Goal: Feedback & Contribution: Submit feedback/report problem

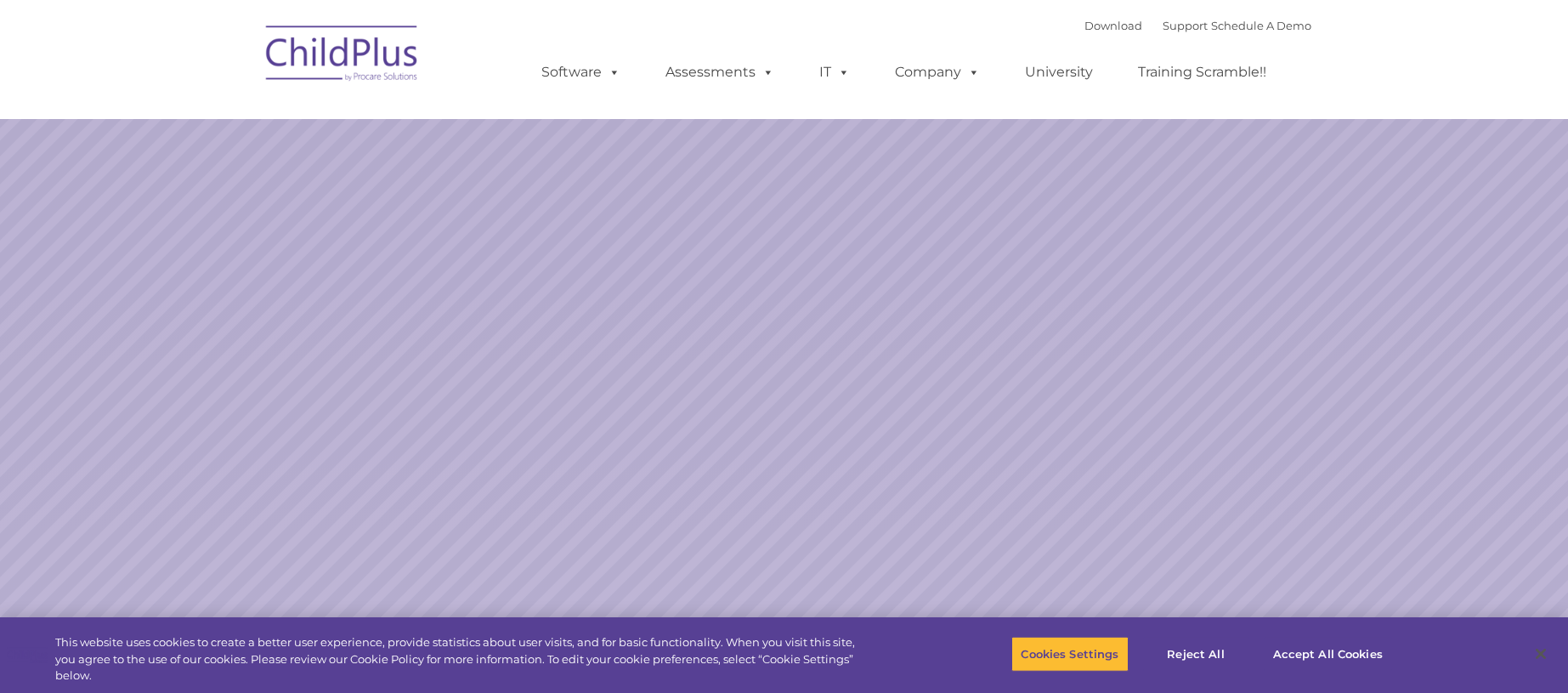
select select "MEDIUM"
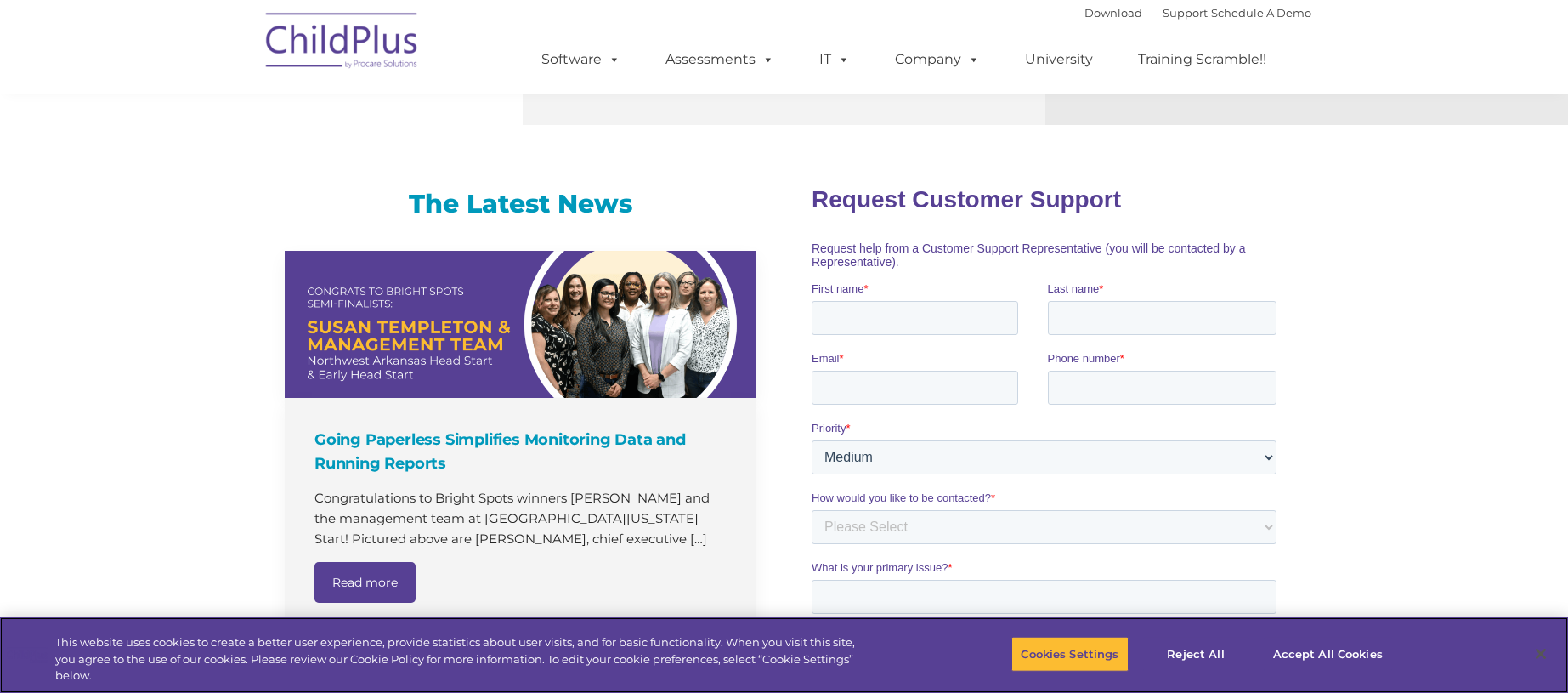
scroll to position [974, 0]
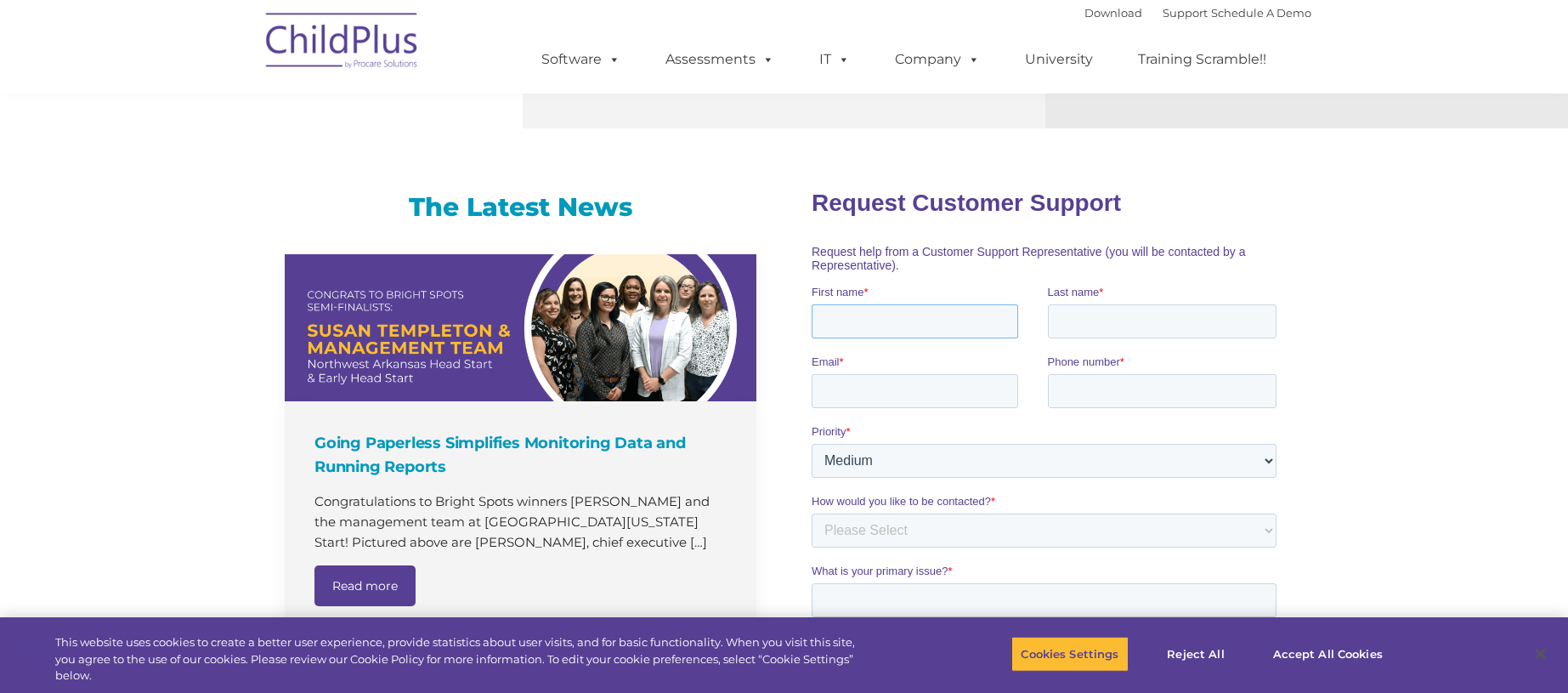
click at [862, 311] on input "First name *" at bounding box center [915, 320] width 207 height 34
type input "SHAINA"
type input "STERN"
type input "SHAINAS@NSCIC.ORG"
type input "8452636370"
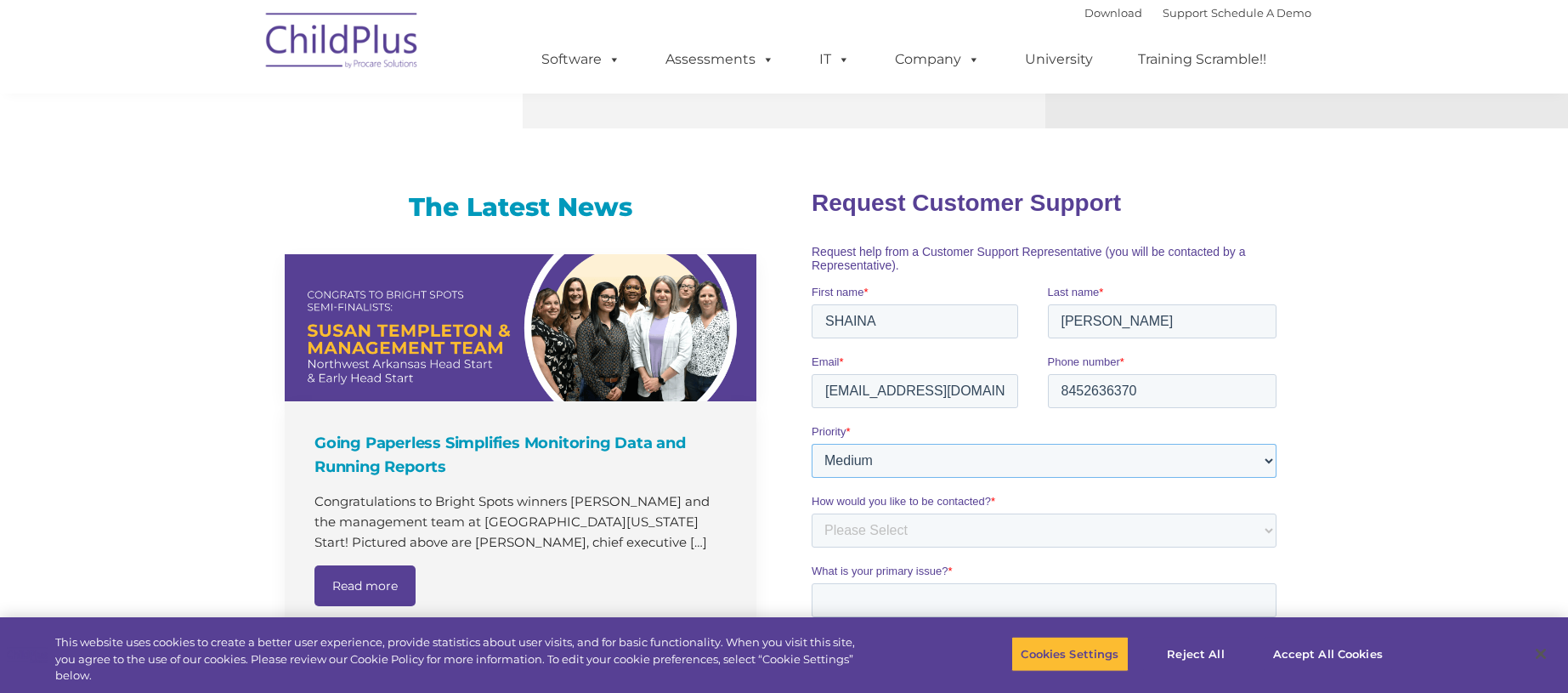
click at [900, 462] on select "Please Select Low Medium High" at bounding box center [1044, 460] width 465 height 34
click at [811, 443] on select "Please Select Low Medium High" at bounding box center [1044, 460] width 465 height 34
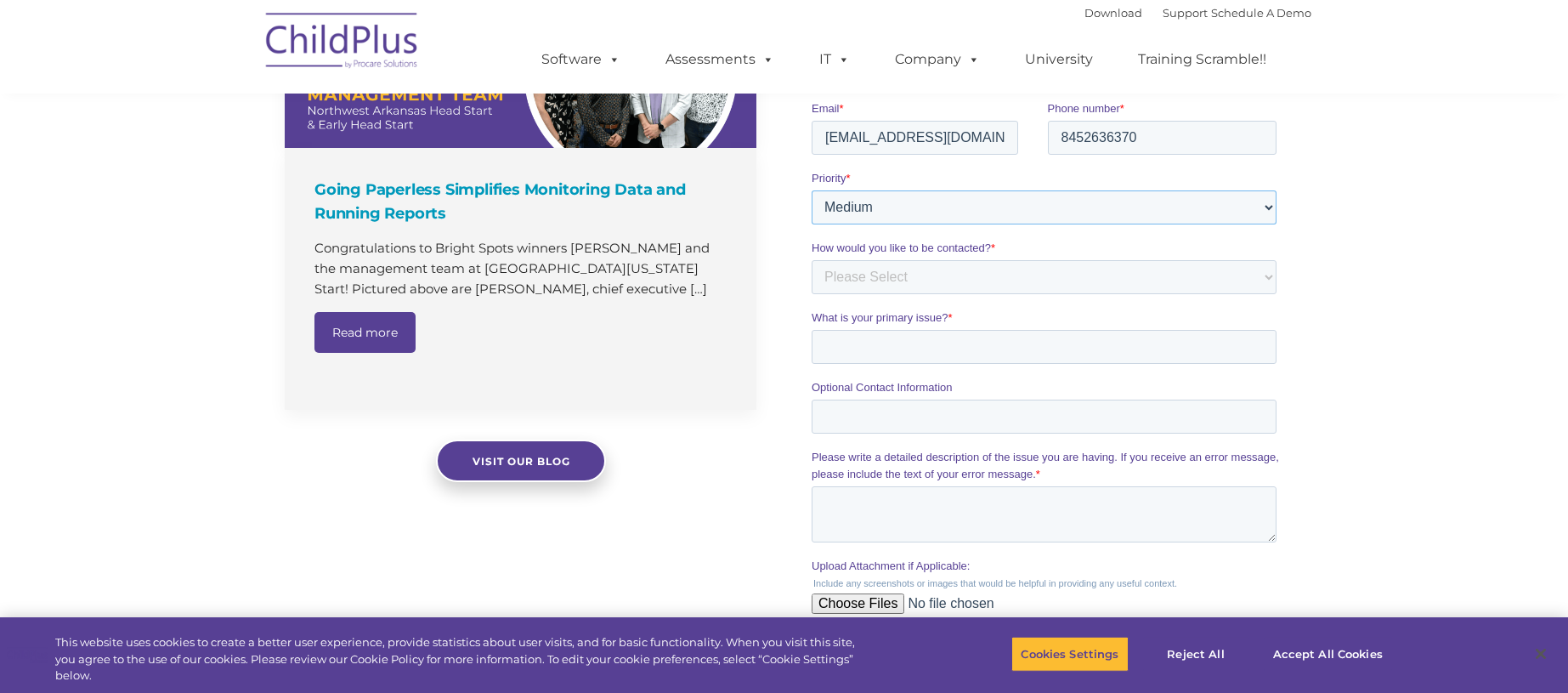
scroll to position [1230, 0]
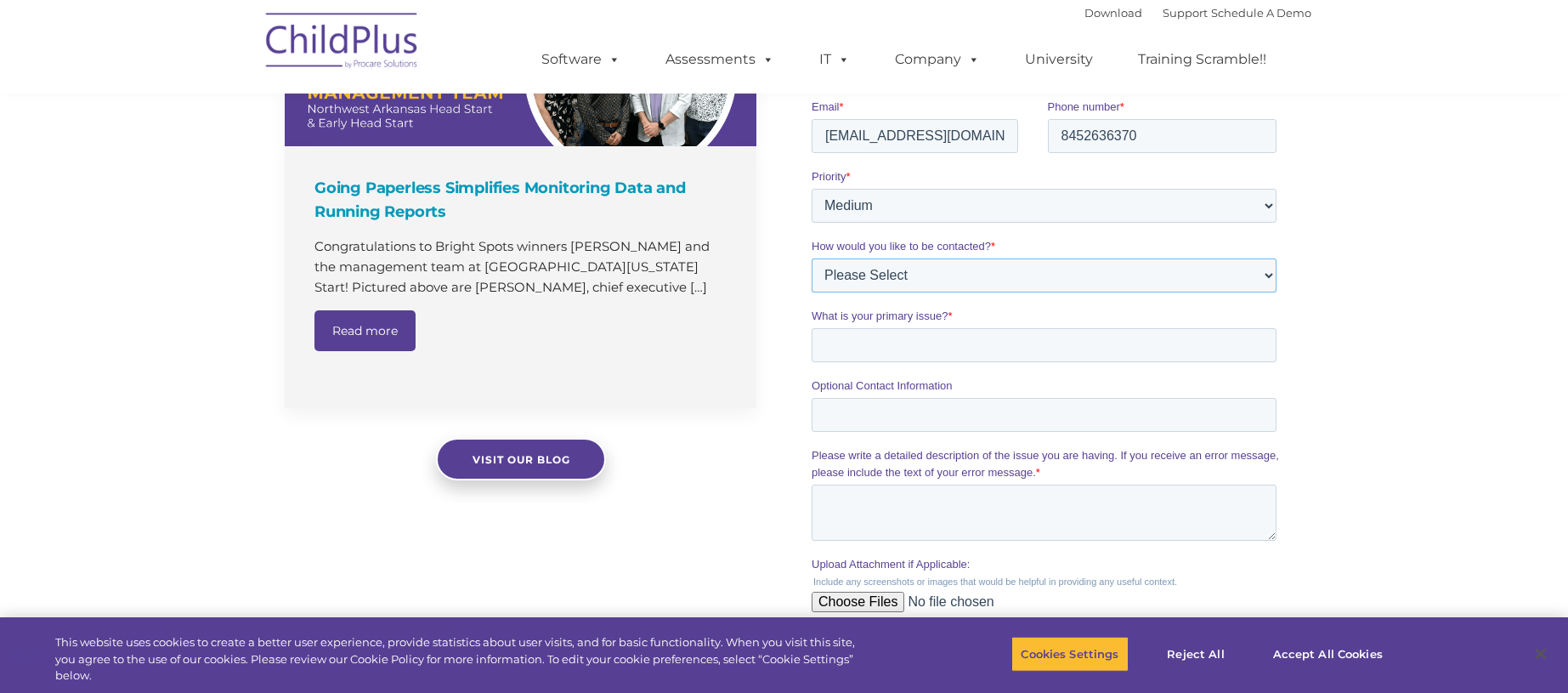
click at [853, 278] on select "Please Select Phone Email" at bounding box center [1044, 275] width 465 height 34
select select "Phone"
click at [811, 293] on select "Please Select Phone Email" at bounding box center [1044, 275] width 465 height 34
click at [873, 278] on select "Please Select Phone Email" at bounding box center [1044, 275] width 465 height 34
click at [839, 415] on input "Optional Contact Information" at bounding box center [1044, 415] width 465 height 34
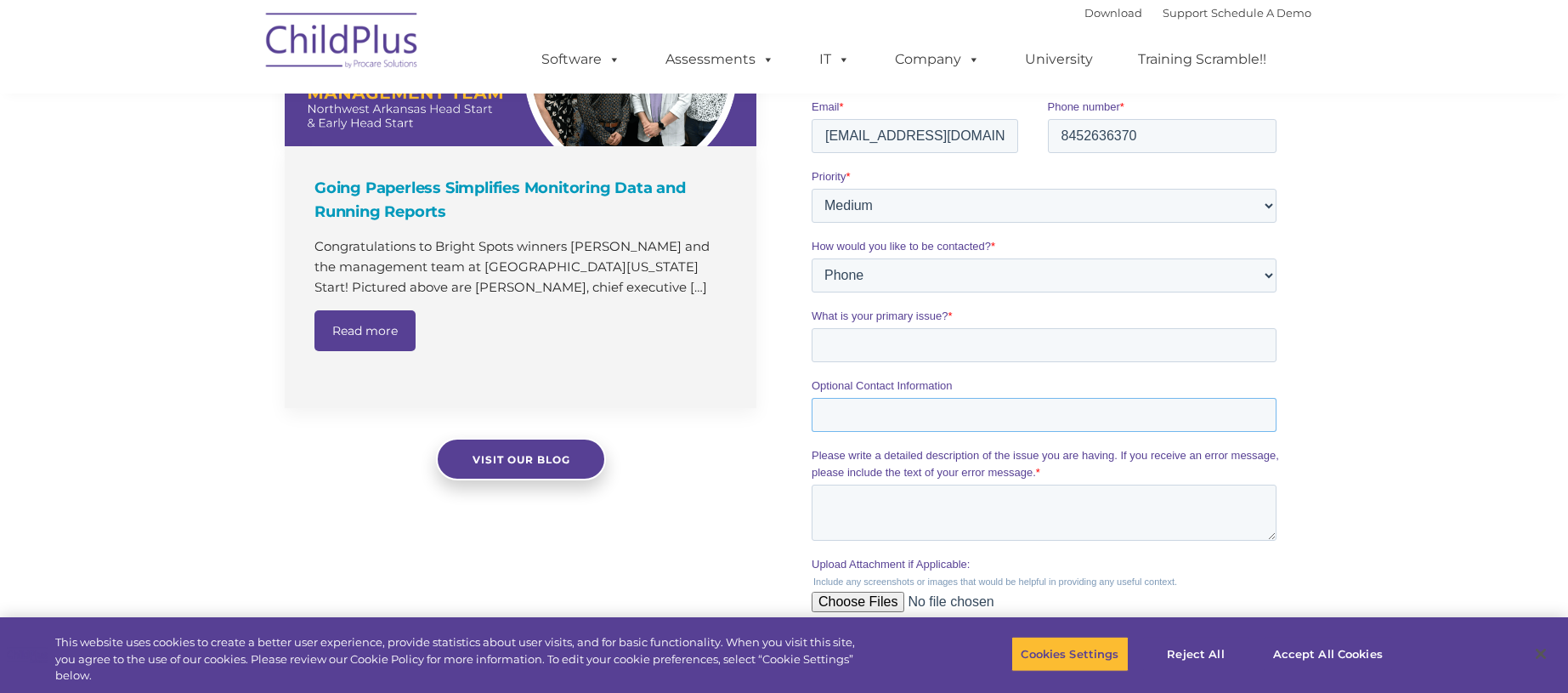
type input "8452636370"
click at [826, 347] on input "What is your primary issue? *" at bounding box center [1044, 345] width 465 height 34
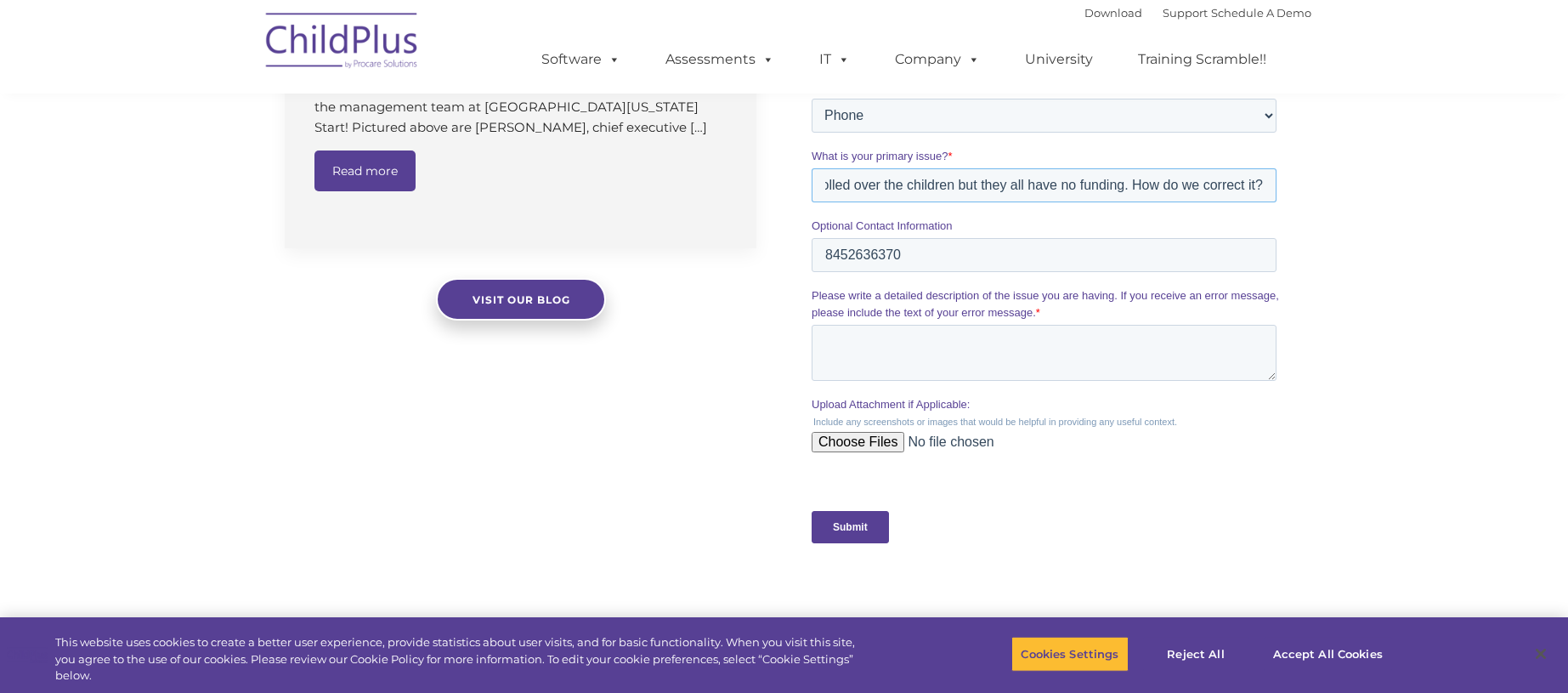
scroll to position [1399, 0]
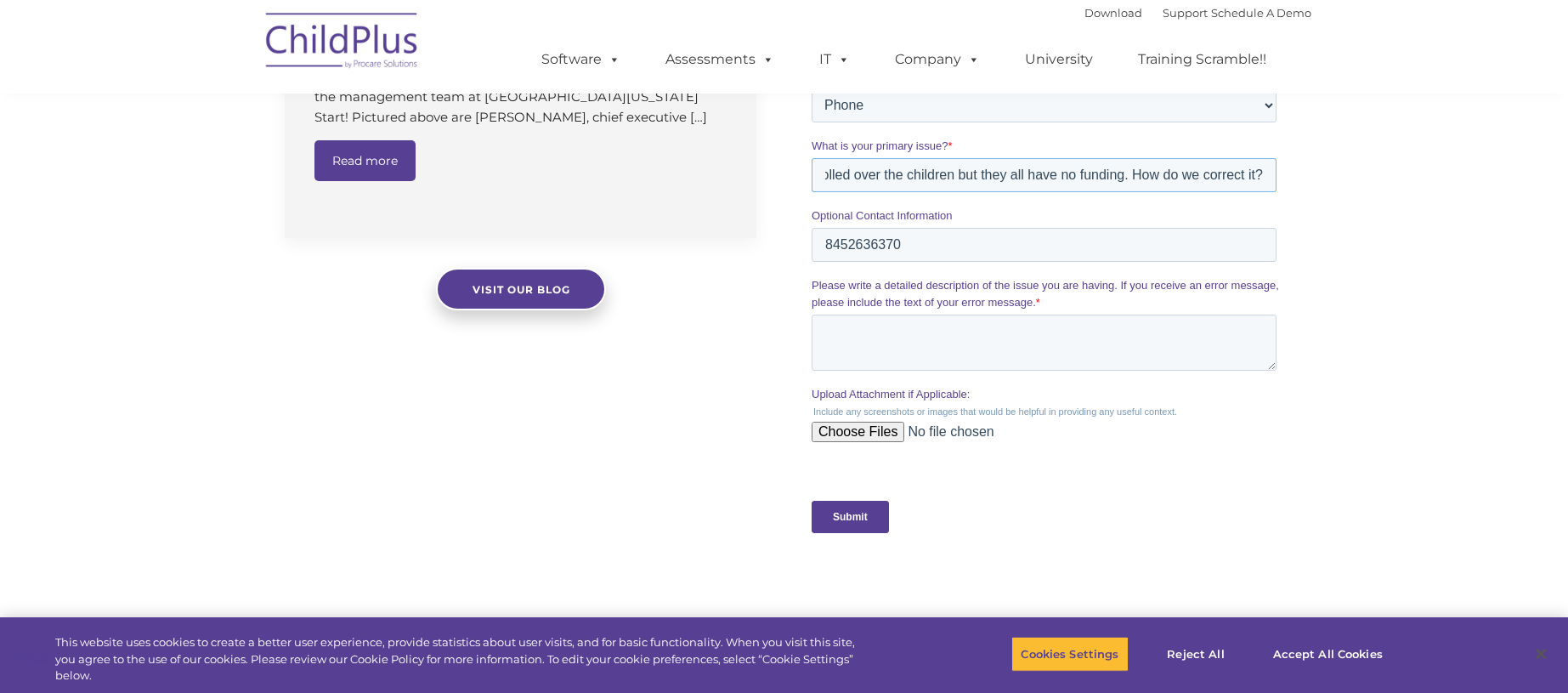
type input "We rolled over the children but they all have no funding. How do we correct it?"
click at [852, 517] on input "Submit" at bounding box center [850, 516] width 78 height 33
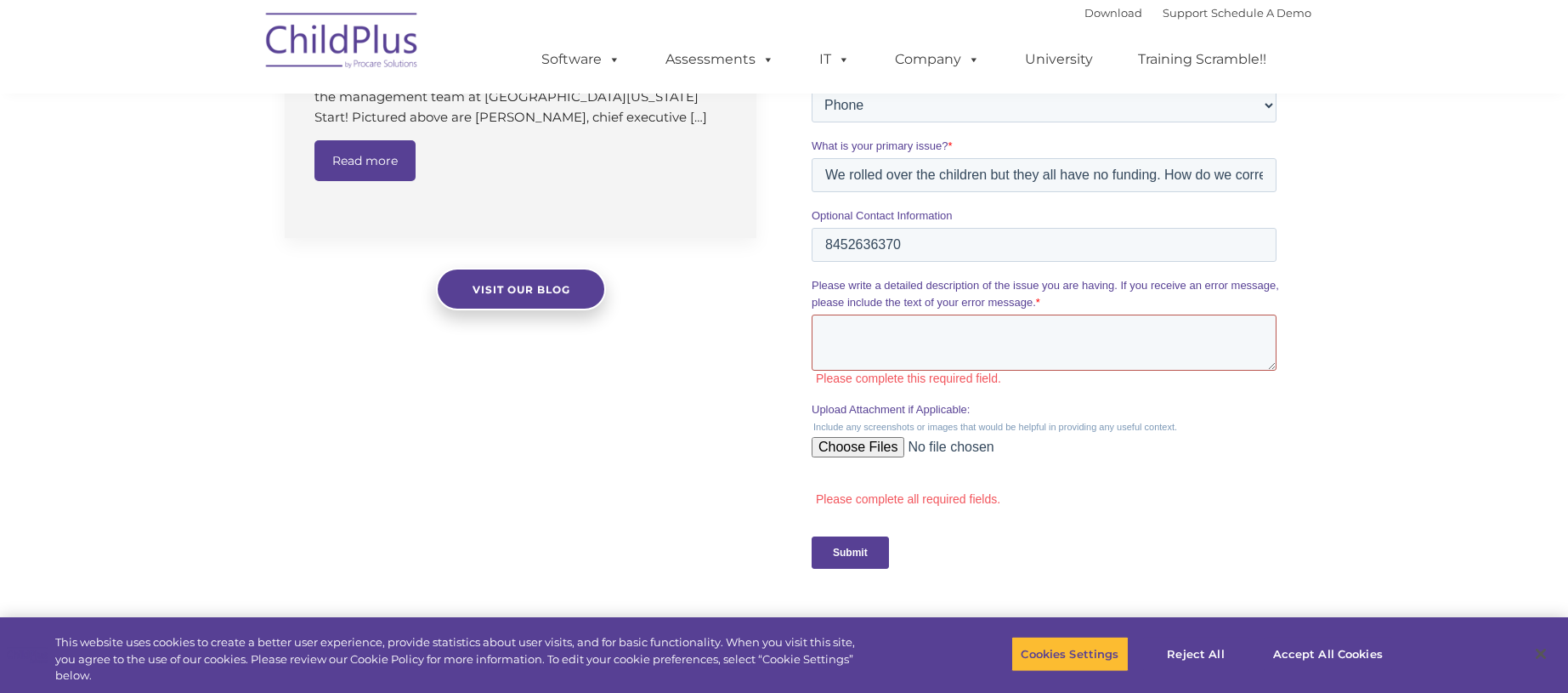
click at [856, 329] on textarea "Please write a detailed description of the issue you are having. If you receive…" at bounding box center [1044, 342] width 465 height 56
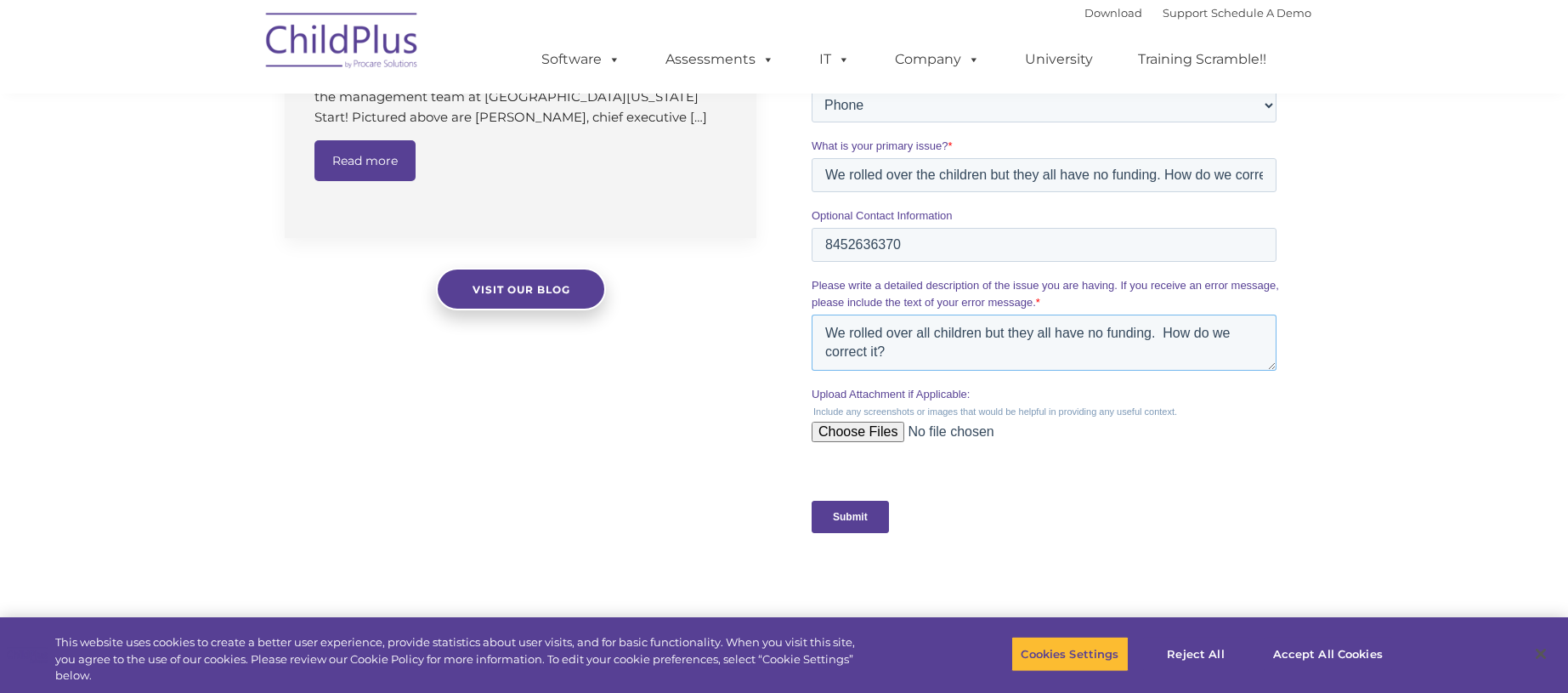
type textarea "We rolled over all children but they all have no funding. How do we correct it?"
click at [840, 513] on input "Submit" at bounding box center [850, 516] width 78 height 33
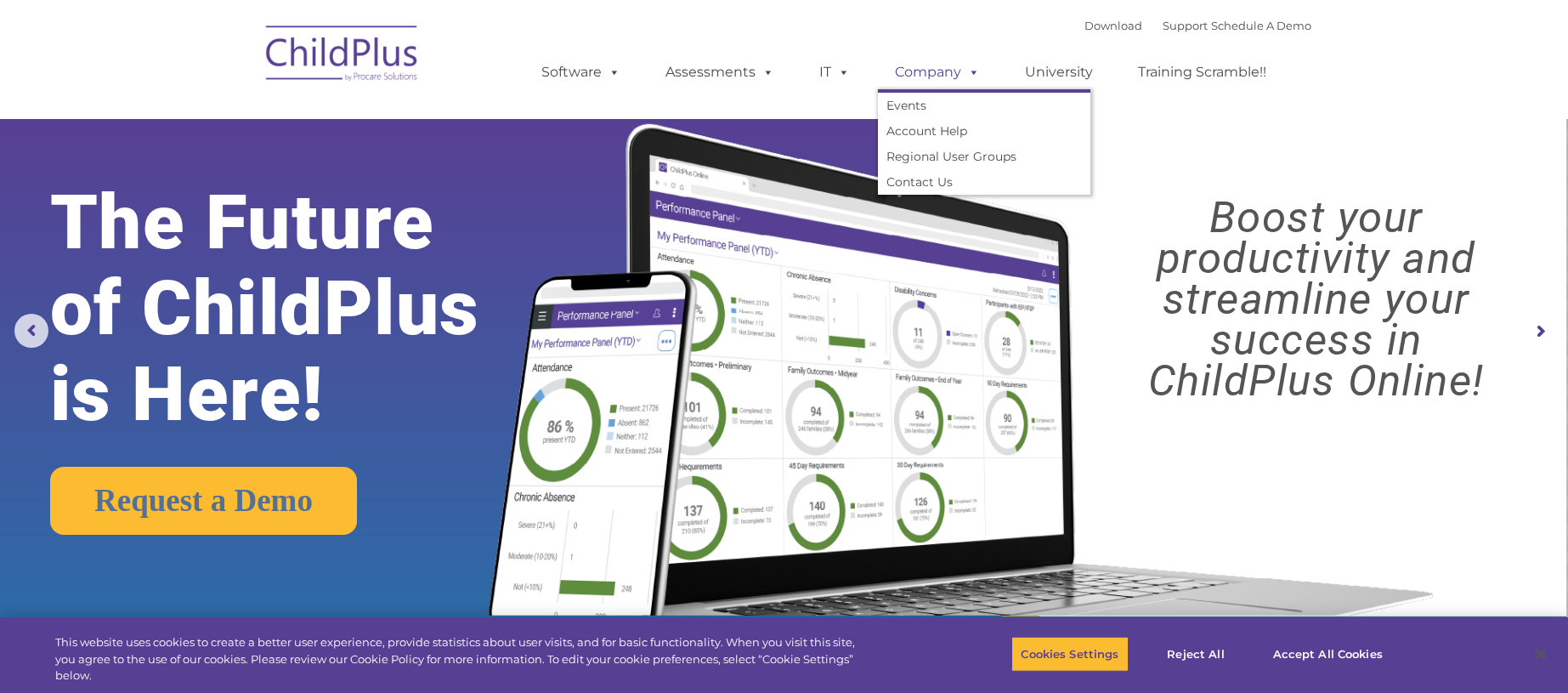
click at [918, 68] on link "Company" at bounding box center [937, 72] width 119 height 34
click at [921, 73] on link "Company" at bounding box center [937, 72] width 119 height 34
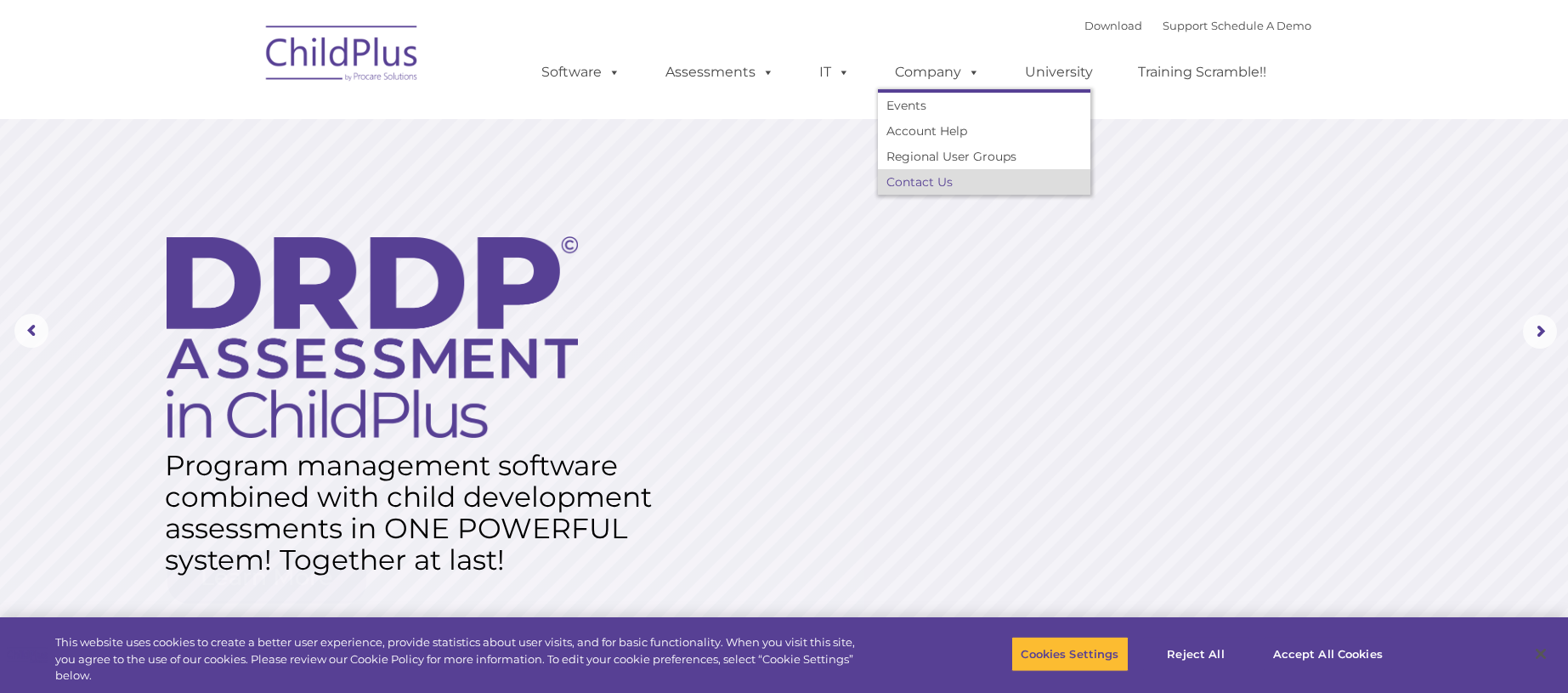
click at [925, 179] on link "Contact Us" at bounding box center [984, 181] width 212 height 26
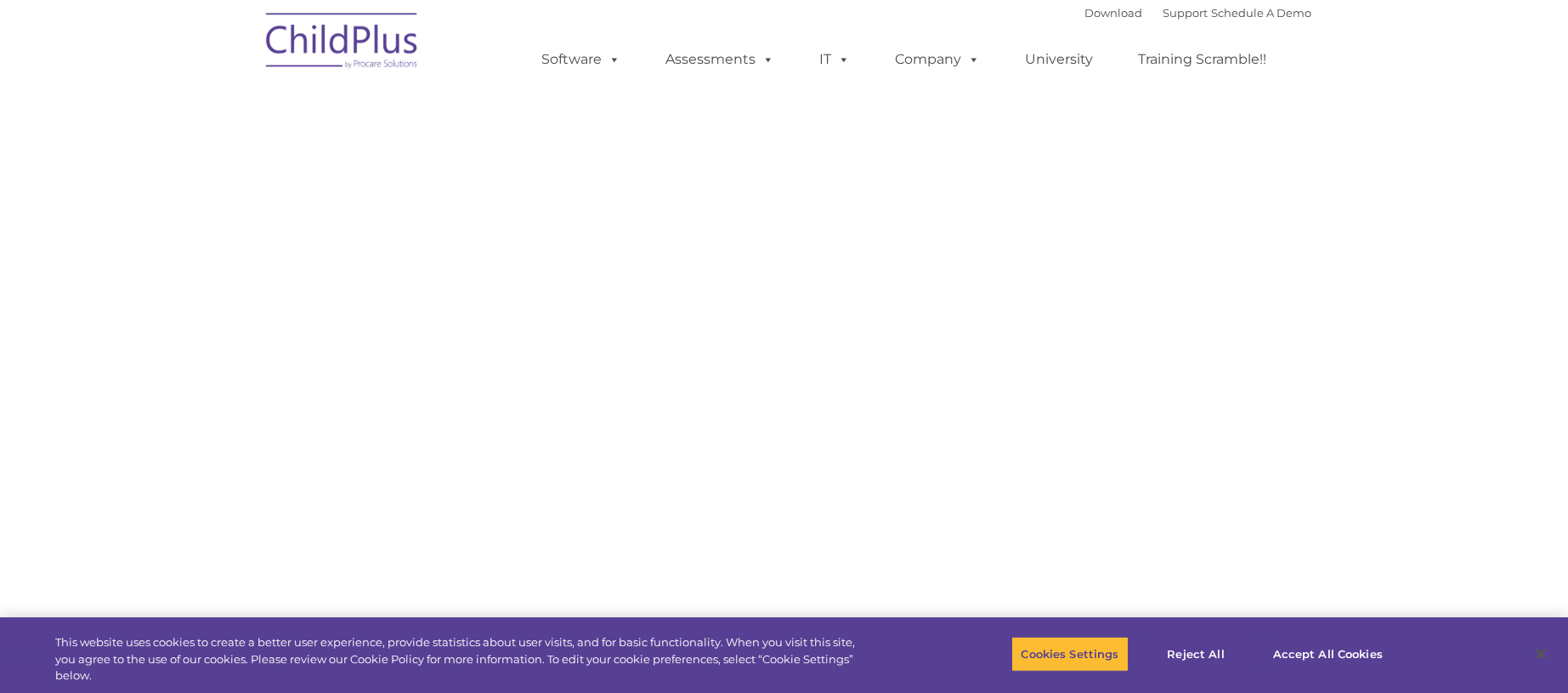
select select "MEDIUM"
